Goal: Task Accomplishment & Management: Manage account settings

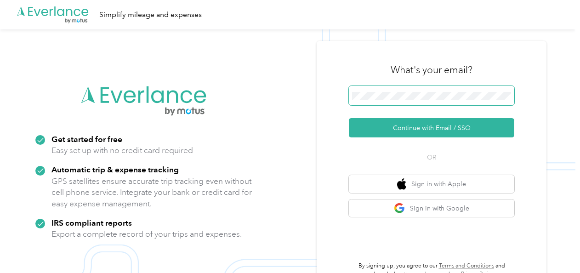
click at [349, 94] on div "What's your email? Continue with Email / SSO OR Sign in with Apple Sign in with…" at bounding box center [432, 166] width 230 height 250
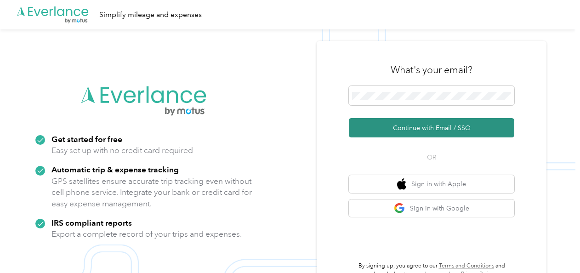
click at [393, 125] on button "Continue with Email / SSO" at bounding box center [432, 127] width 166 height 19
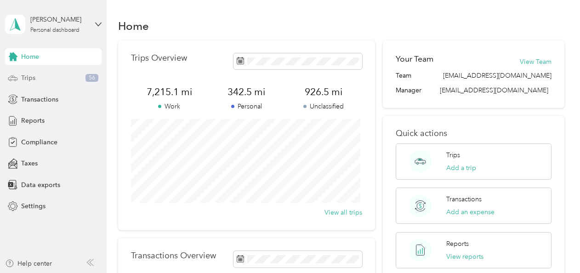
click at [27, 81] on span "Trips" at bounding box center [28, 78] width 14 height 10
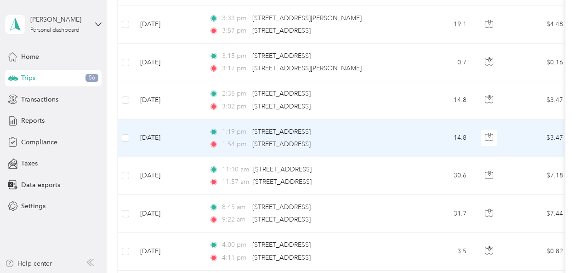
scroll to position [368, 0]
